Goal: Task Accomplishment & Management: Use online tool/utility

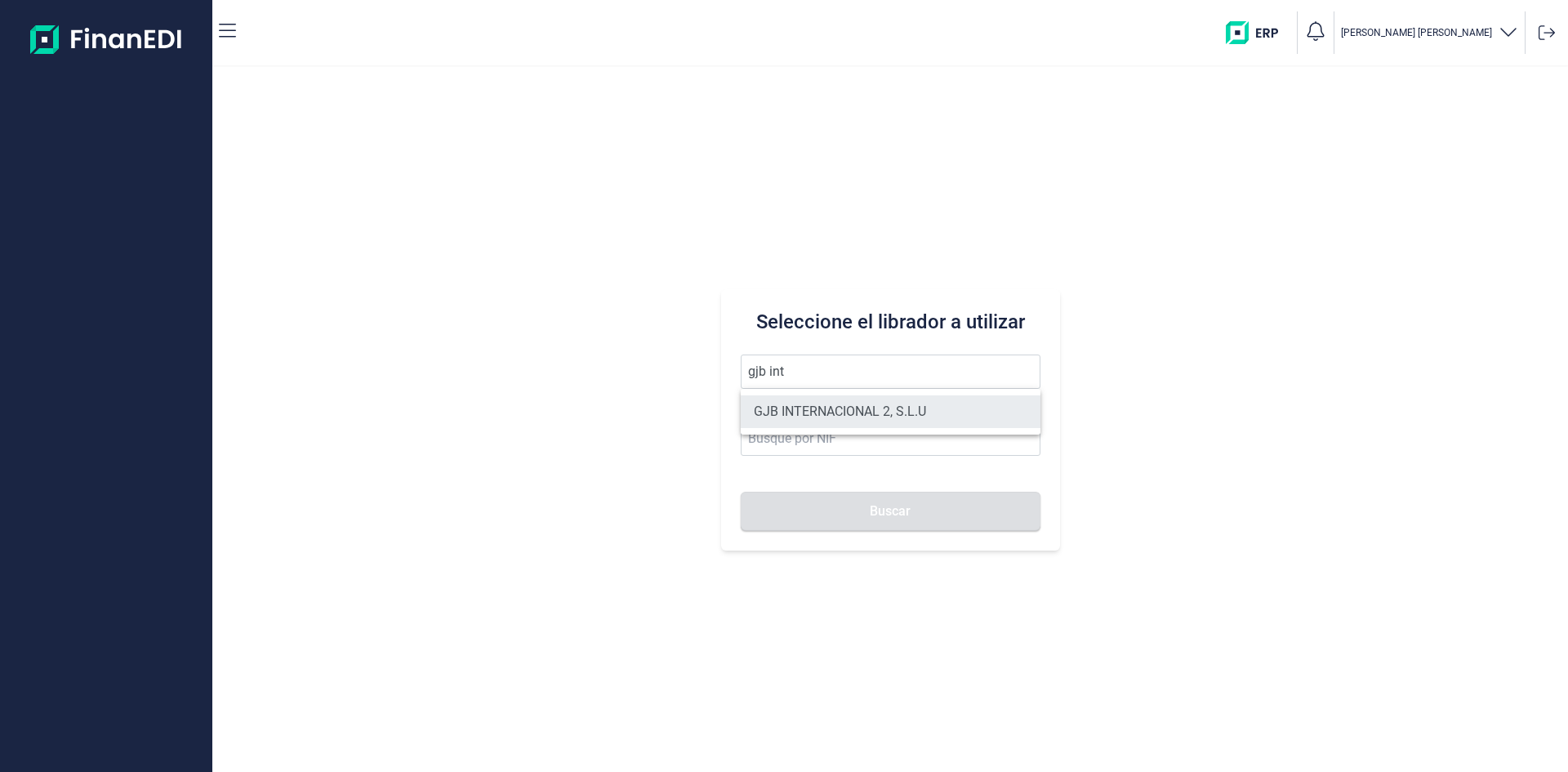
click at [885, 401] on li "GJB INTERNACIONAL 2, S.L.U" at bounding box center [890, 411] width 300 height 32
type input "GJB INTERNACIONAL 2, S.L.U"
type input "B05482971"
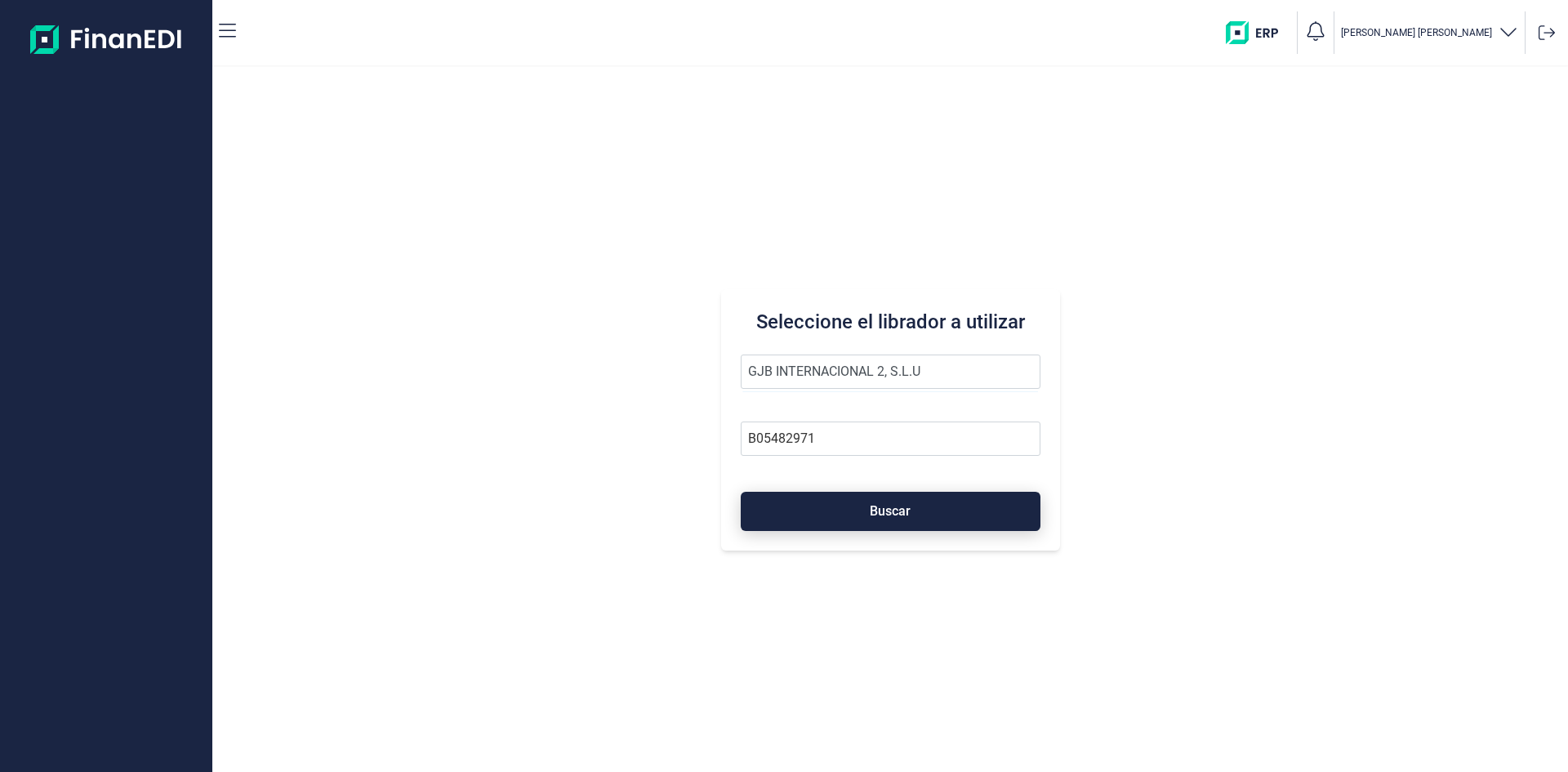
click at [873, 510] on span "Buscar" at bounding box center [890, 511] width 41 height 12
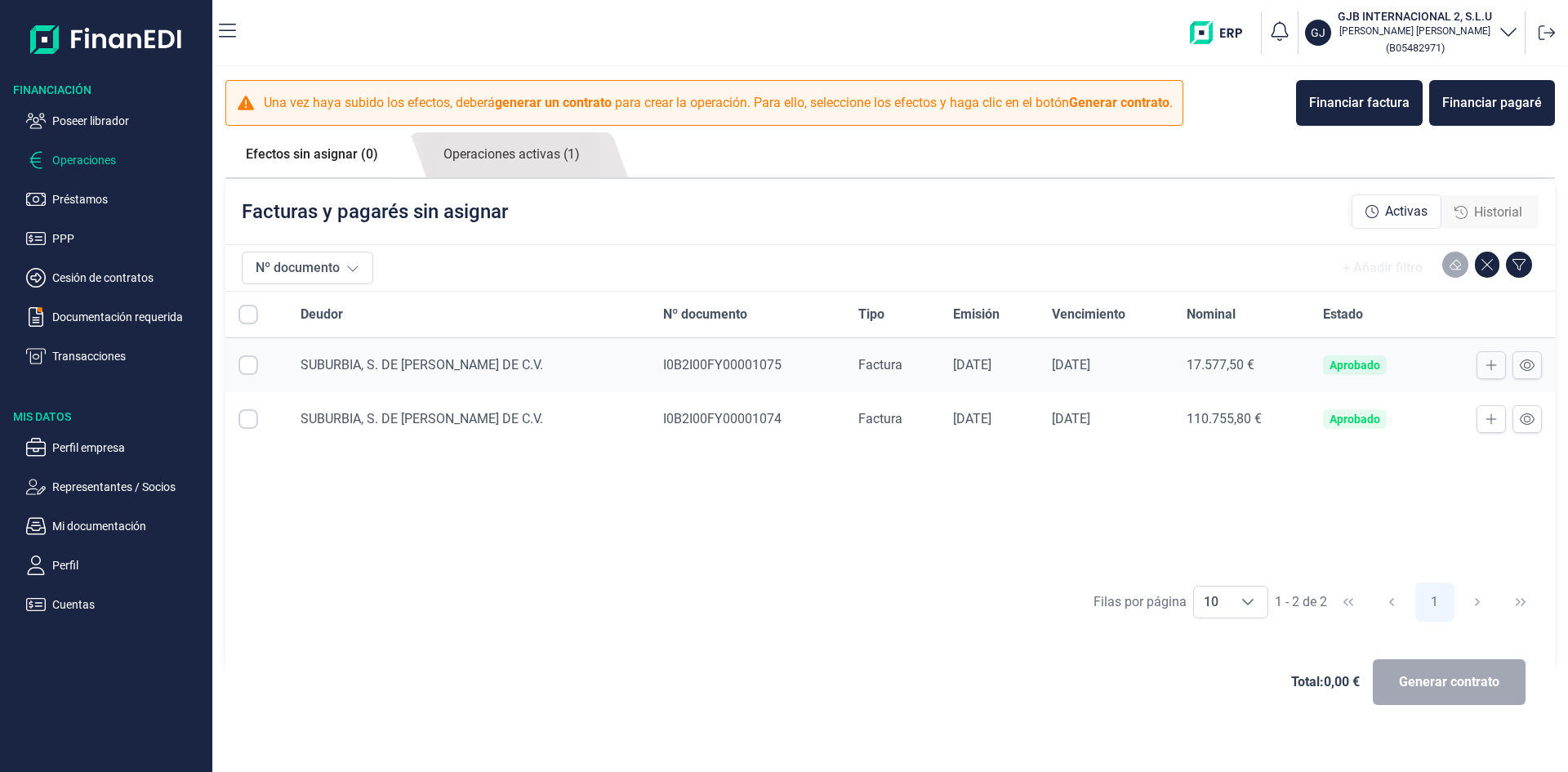
checkbox input "true"
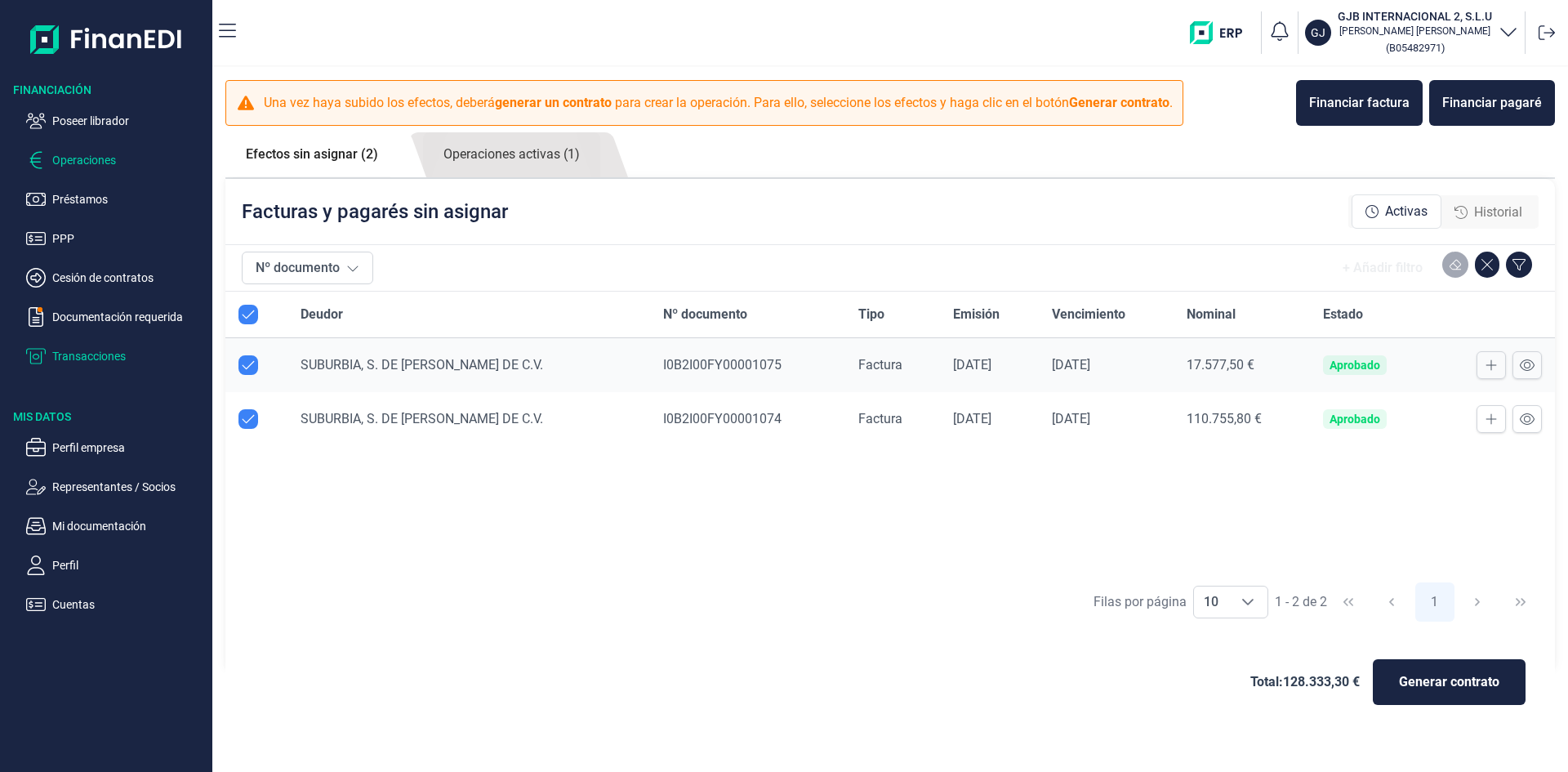
click at [117, 356] on p "Transacciones" at bounding box center [129, 356] width 153 height 20
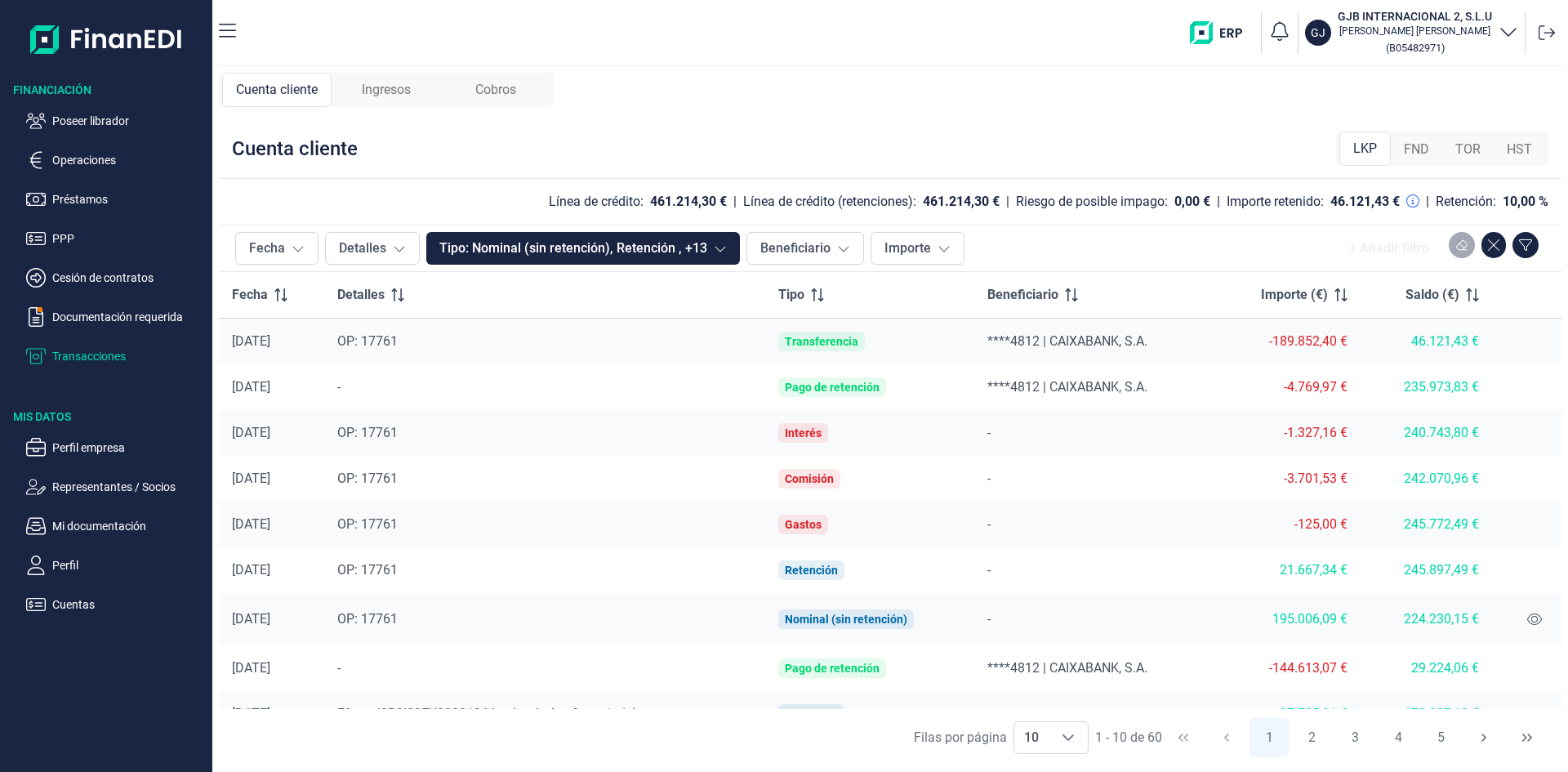
click at [401, 91] on span "Ingresos" at bounding box center [386, 89] width 49 height 20
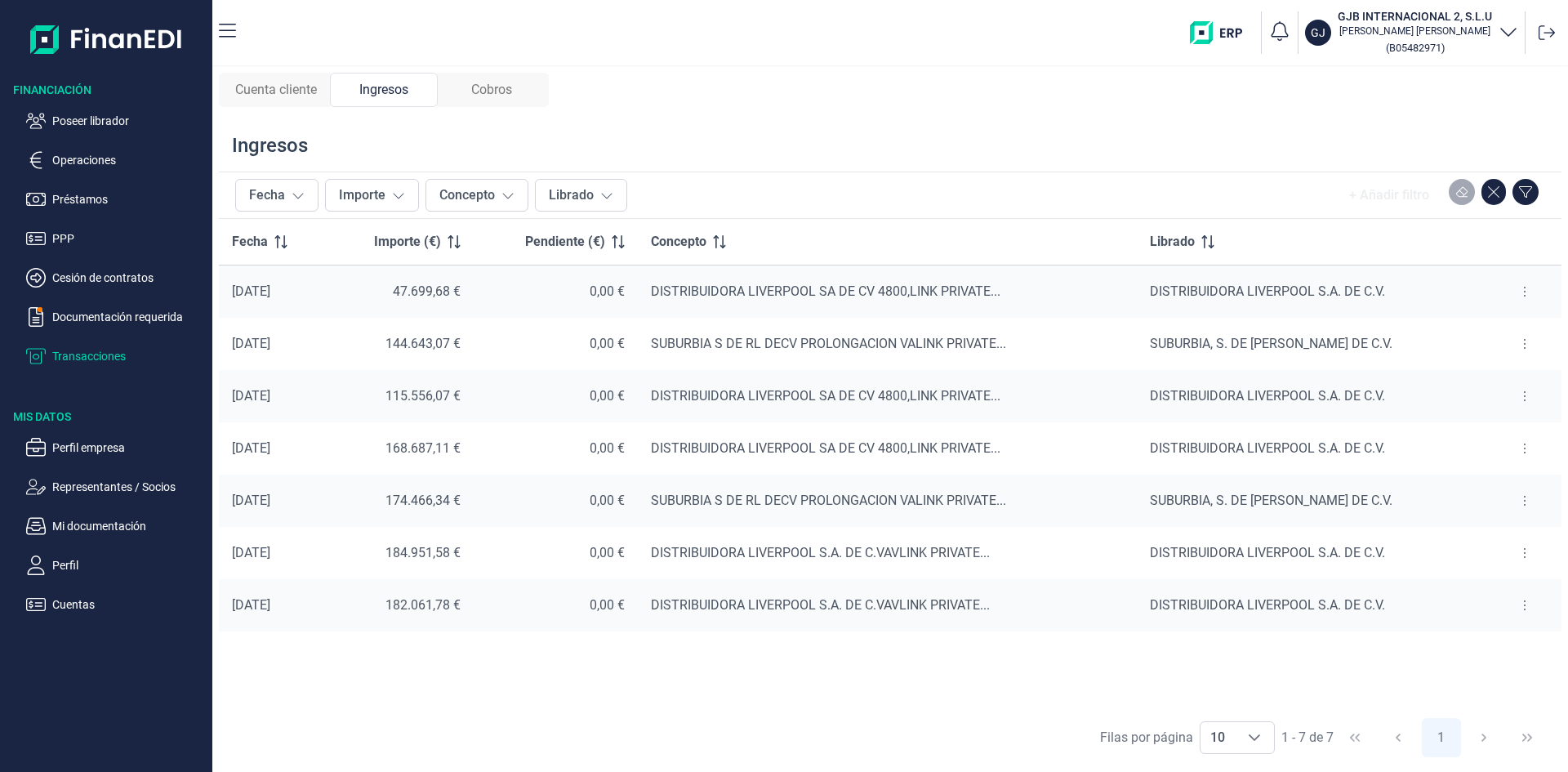
click at [518, 94] on div "Cobros" at bounding box center [491, 89] width 108 height 34
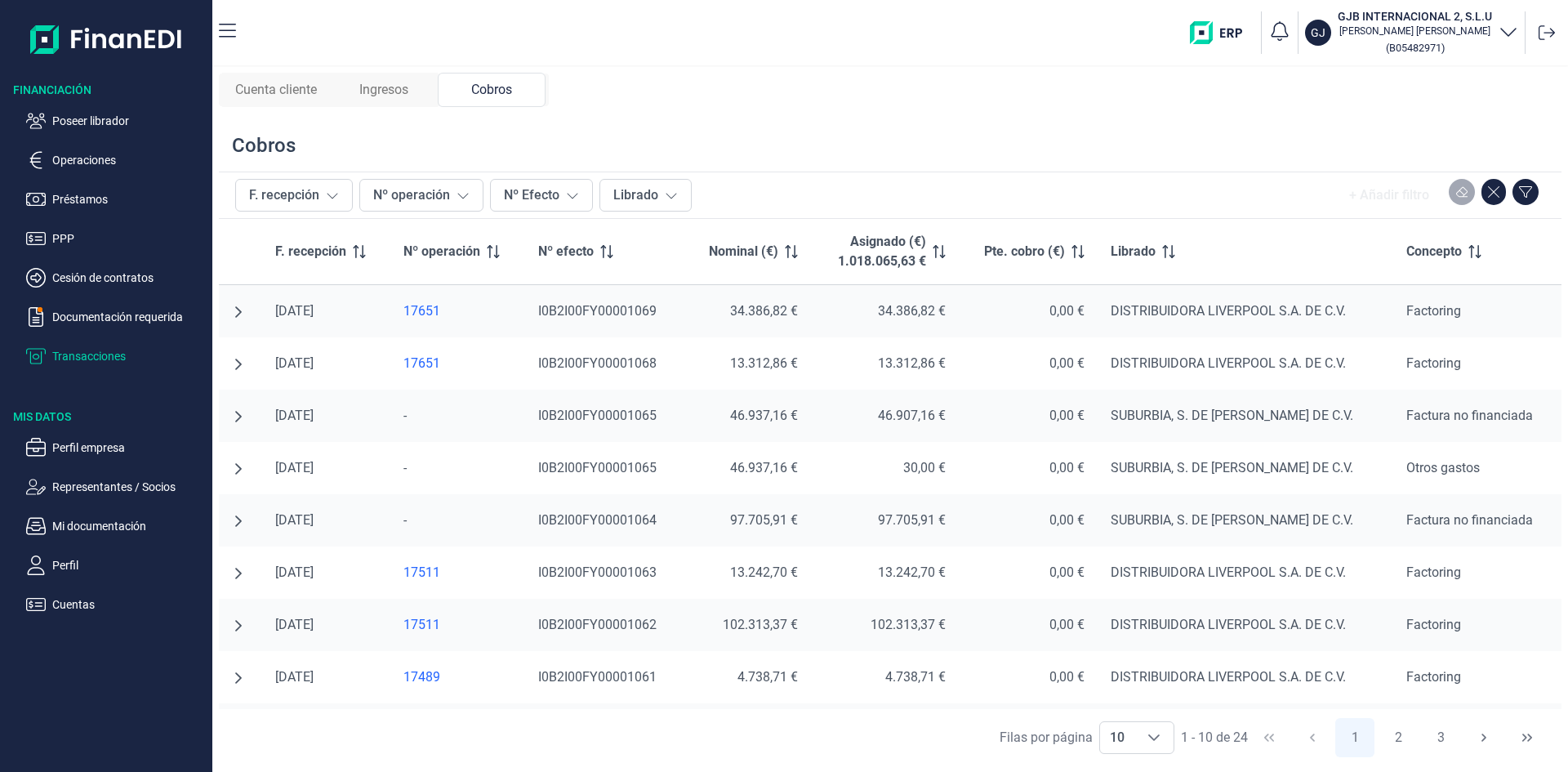
click at [393, 86] on span "Ingresos" at bounding box center [384, 89] width 49 height 20
